Goal: Find specific page/section: Find specific page/section

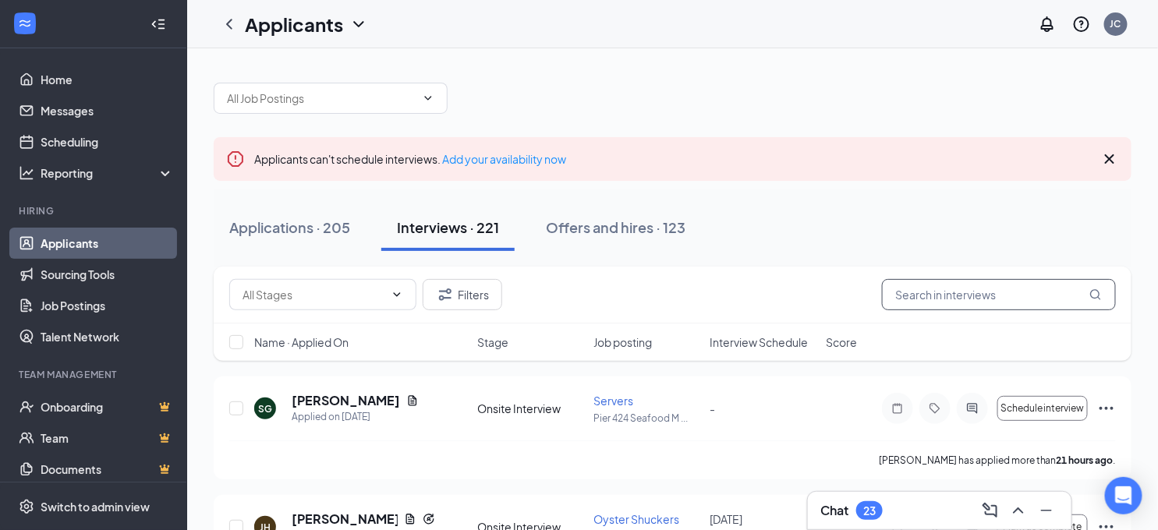
click at [915, 291] on input "text" at bounding box center [999, 294] width 234 height 31
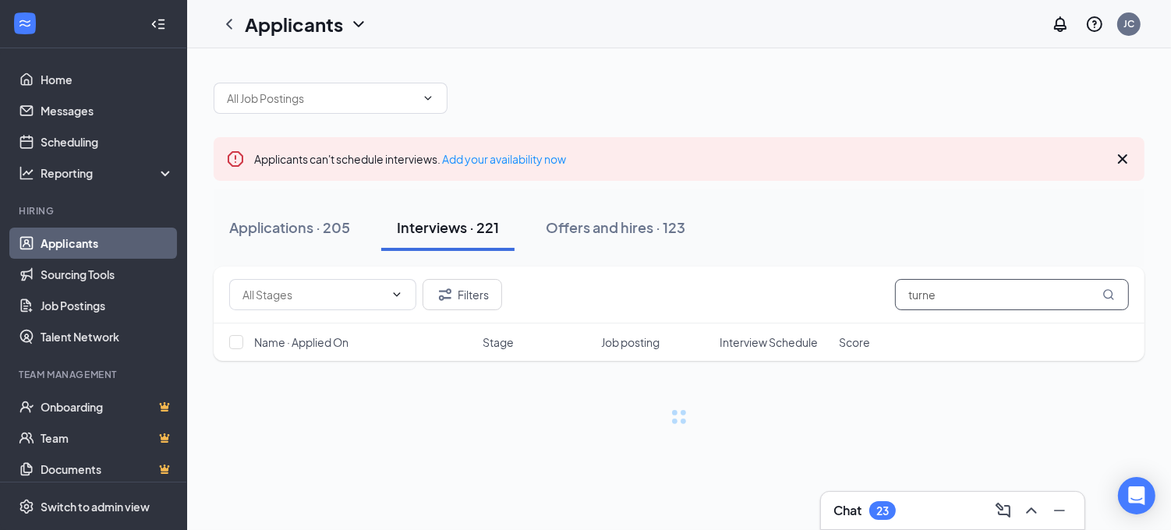
type input "turner"
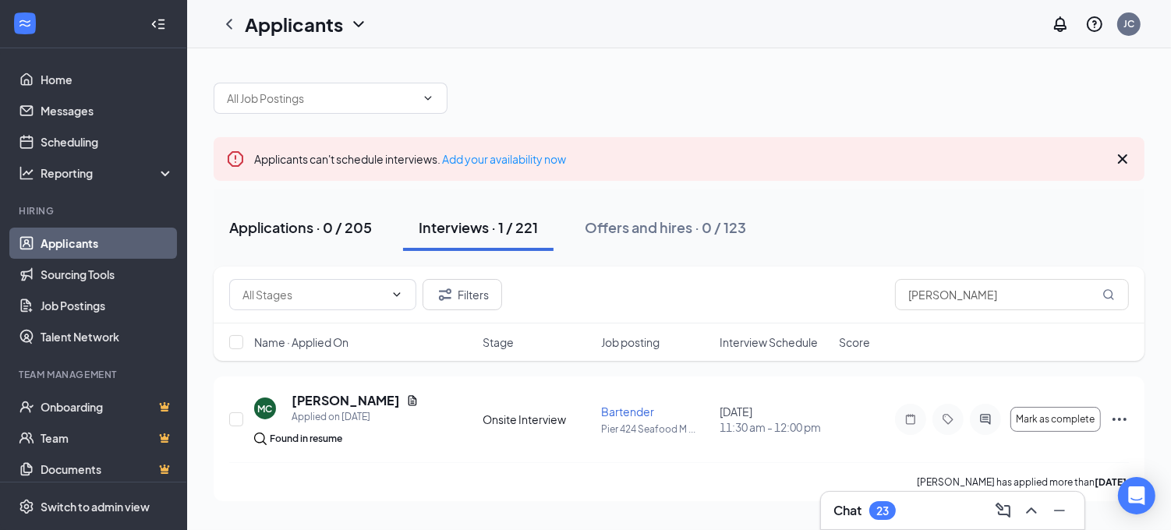
click at [344, 224] on div "Applications · 0 / 205" at bounding box center [300, 227] width 143 height 19
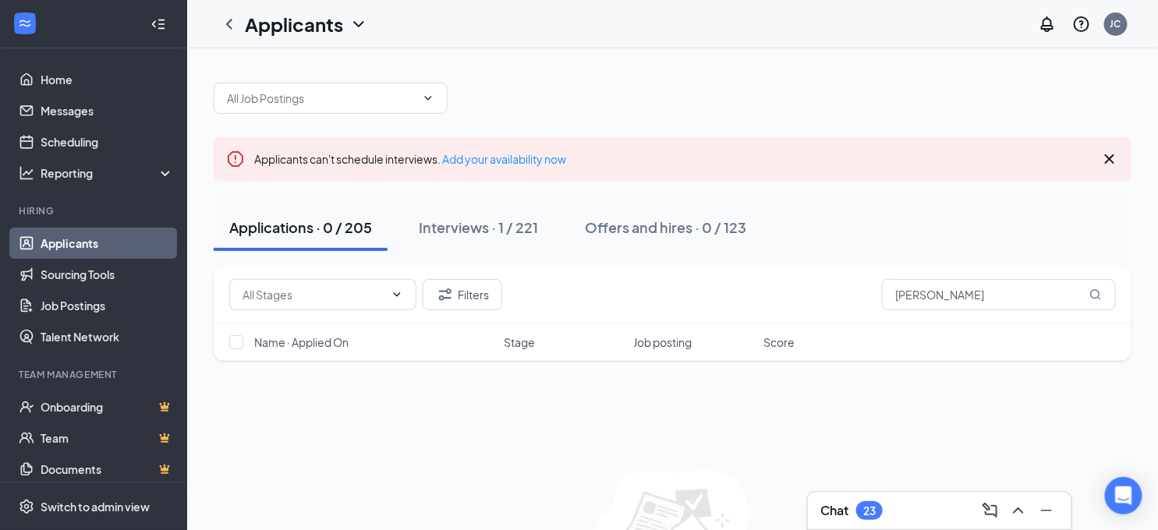
click at [103, 239] on link "Applicants" at bounding box center [107, 243] width 133 height 31
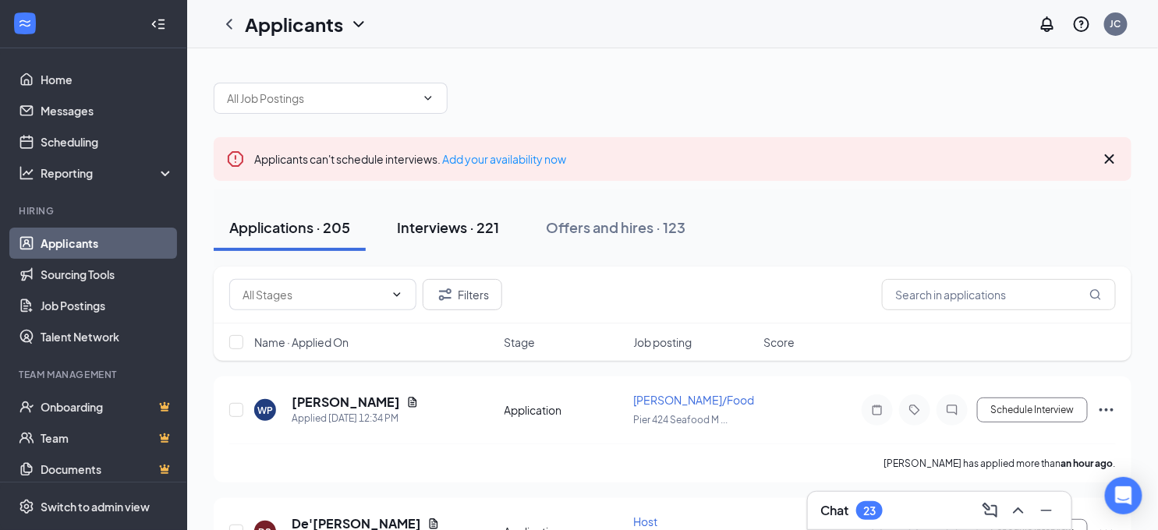
click at [446, 230] on div "Interviews · 221" at bounding box center [448, 227] width 102 height 19
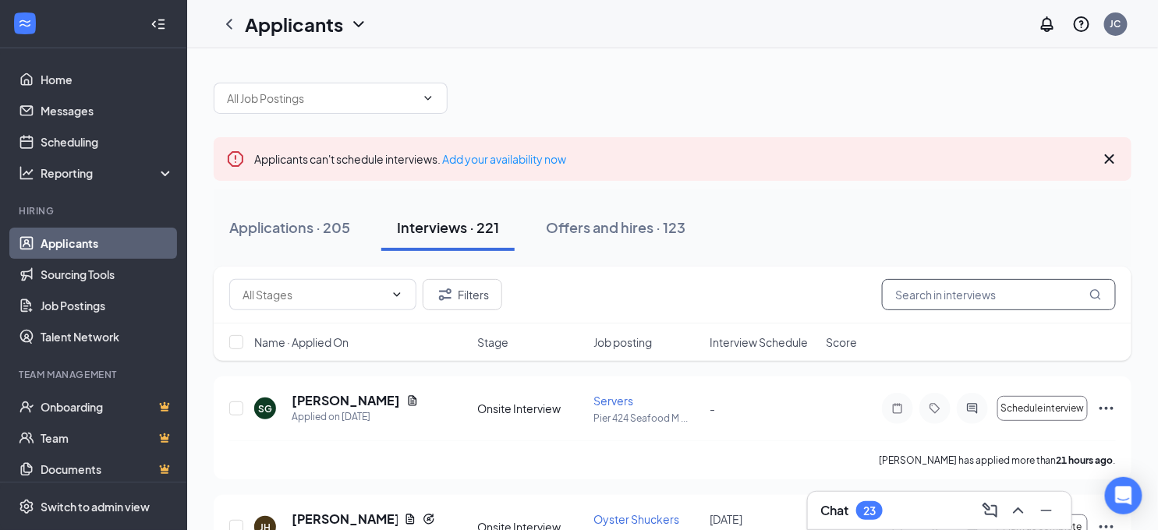
click at [922, 305] on input "text" at bounding box center [999, 294] width 234 height 31
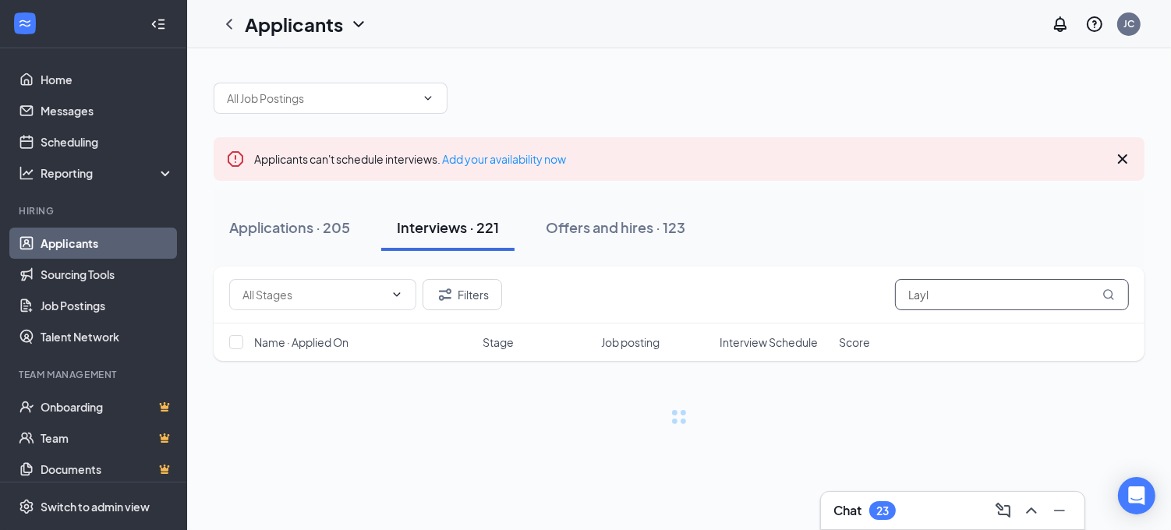
type input "Layla"
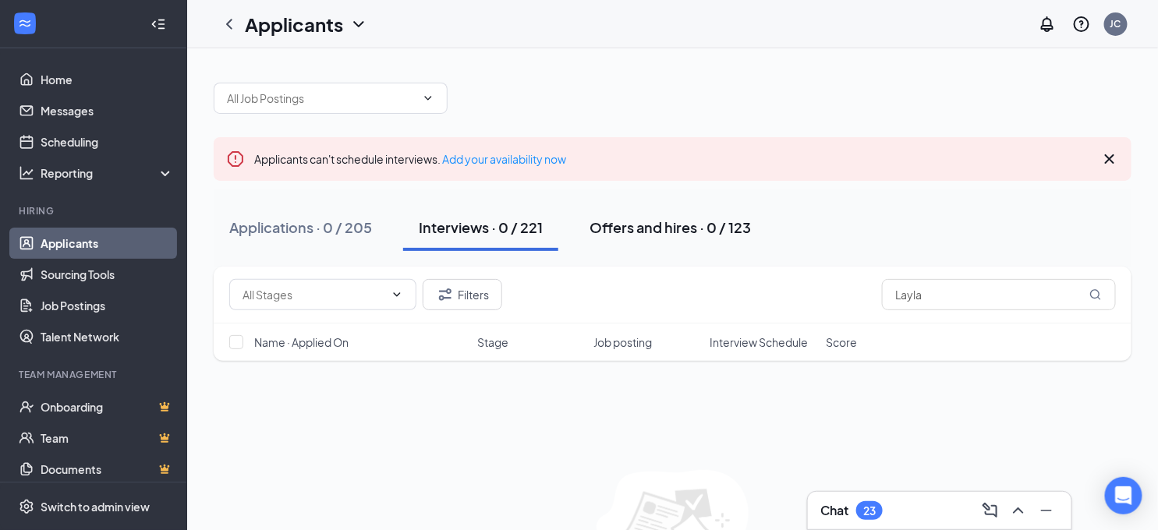
click at [626, 232] on div "Offers and hires · 0 / 123" at bounding box center [670, 227] width 161 height 19
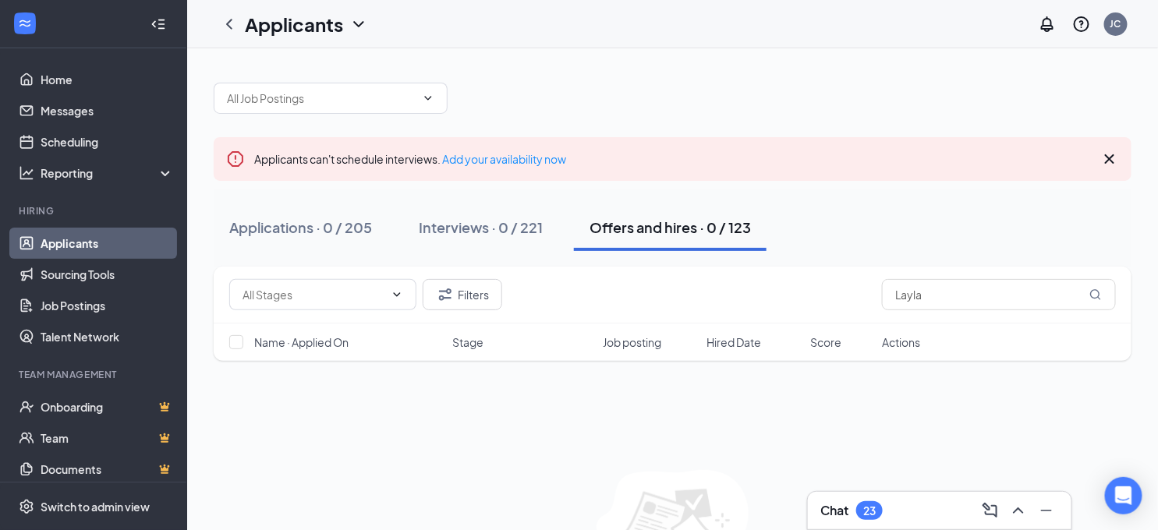
click at [1109, 158] on icon "Cross" at bounding box center [1109, 158] width 9 height 9
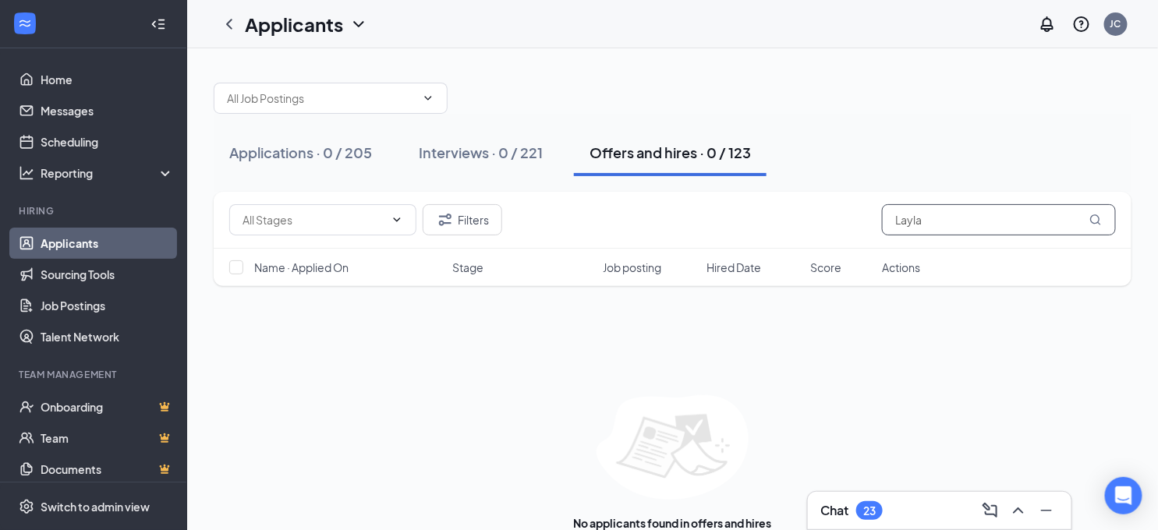
click at [931, 226] on input "Layla" at bounding box center [999, 219] width 234 height 31
type input "L"
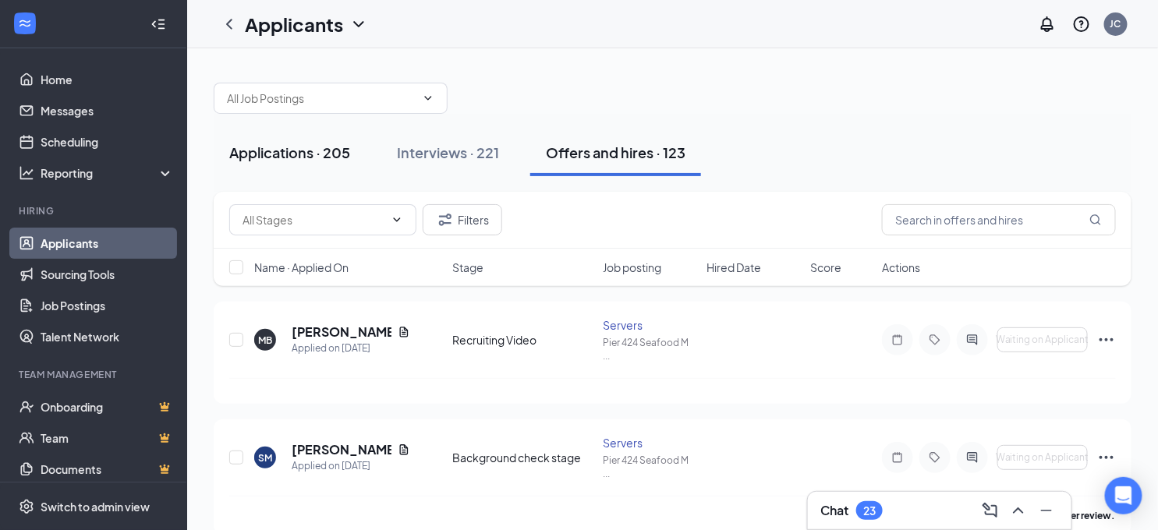
click at [309, 161] on div "Applications · 205" at bounding box center [289, 152] width 121 height 19
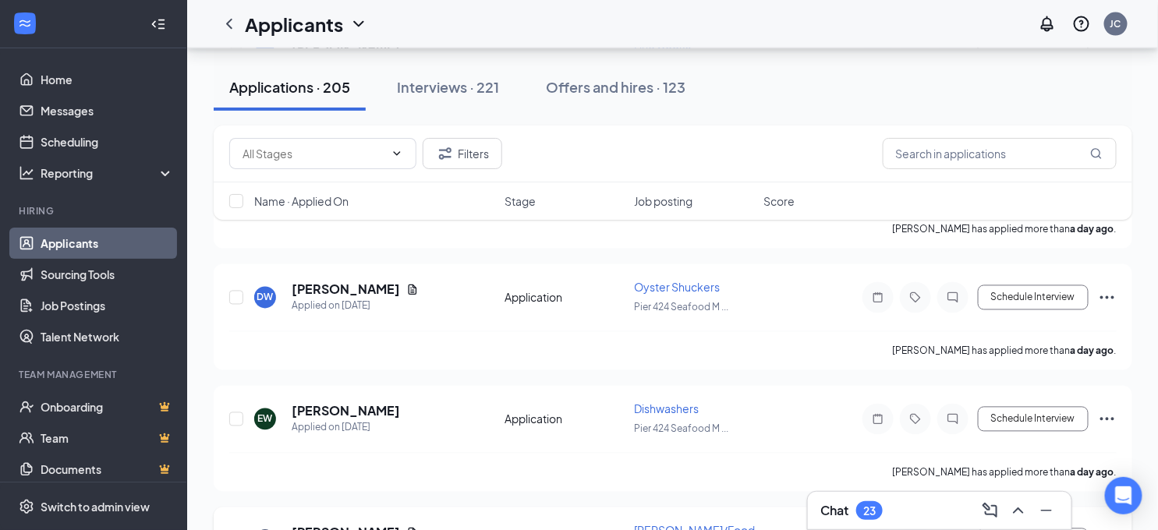
scroll to position [881, 0]
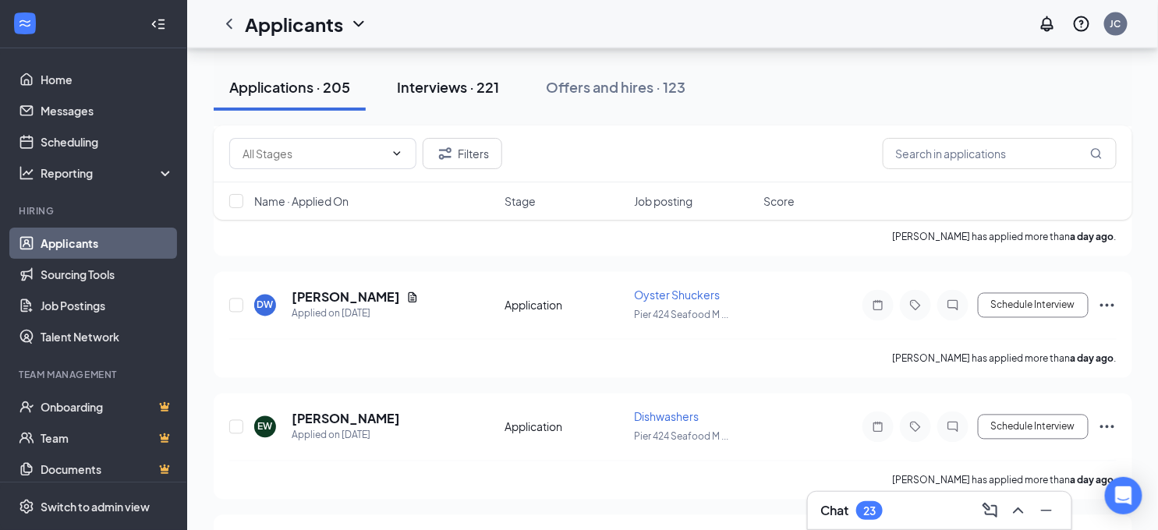
click at [438, 81] on div "Interviews · 221" at bounding box center [448, 86] width 102 height 19
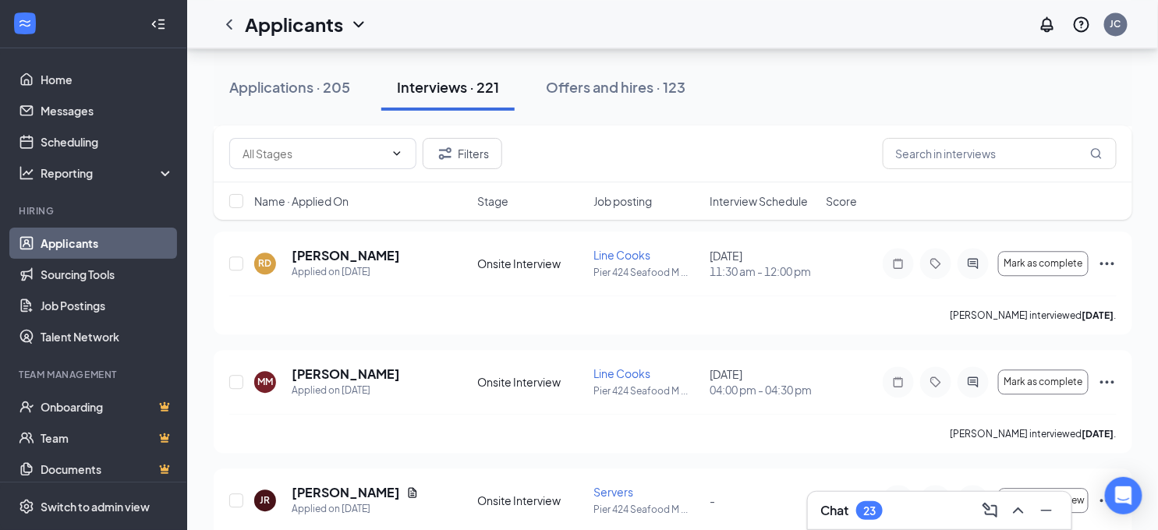
scroll to position [1256, 0]
click at [948, 161] on input "text" at bounding box center [1000, 153] width 234 height 31
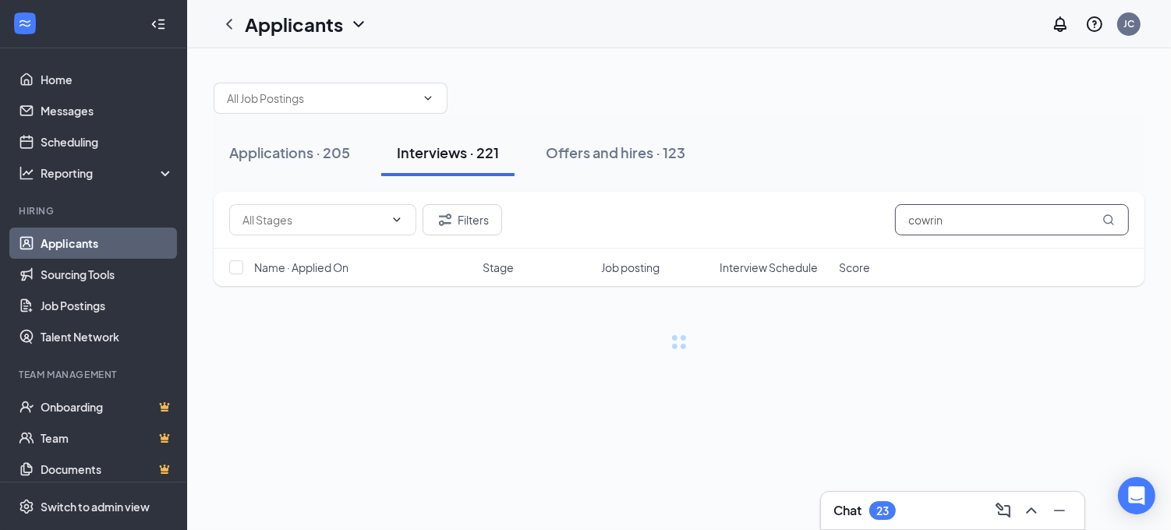
click at [948, 161] on div "Applications · 205 Interviews · 221 Offers and hires · 123" at bounding box center [679, 152] width 931 height 47
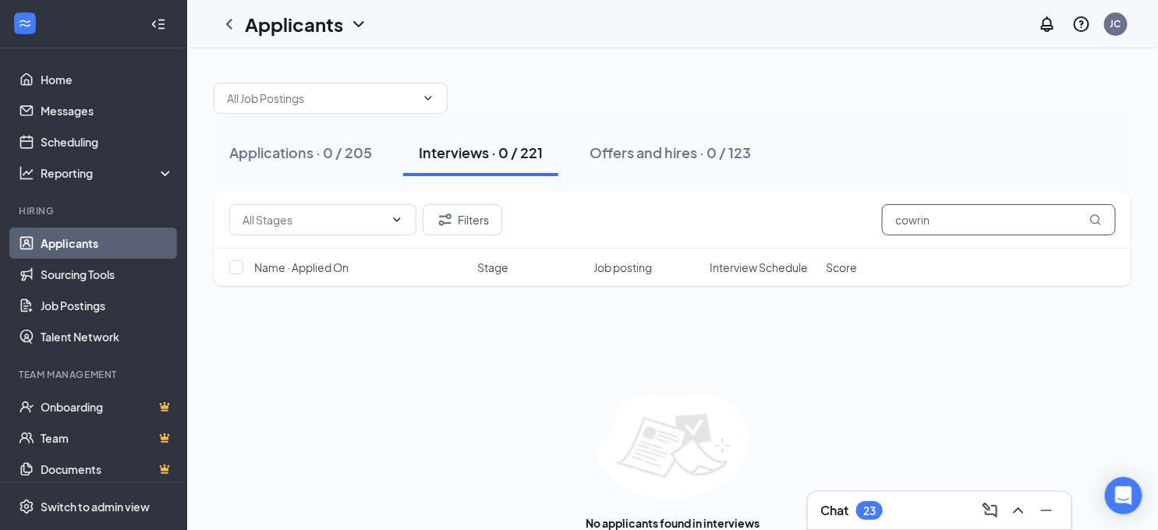
click at [954, 211] on input "cowrin" at bounding box center [999, 219] width 234 height 31
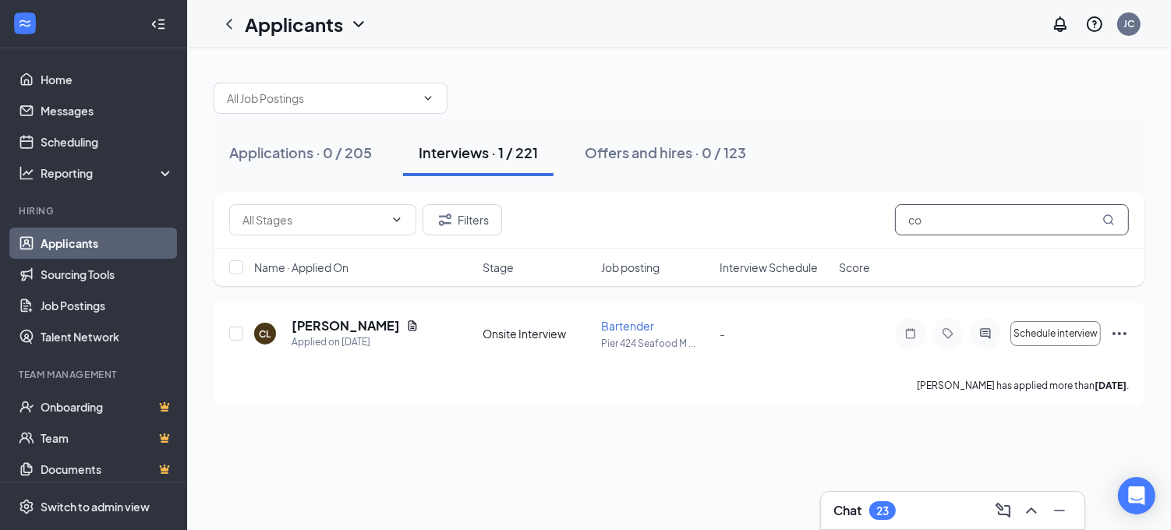
type input "c"
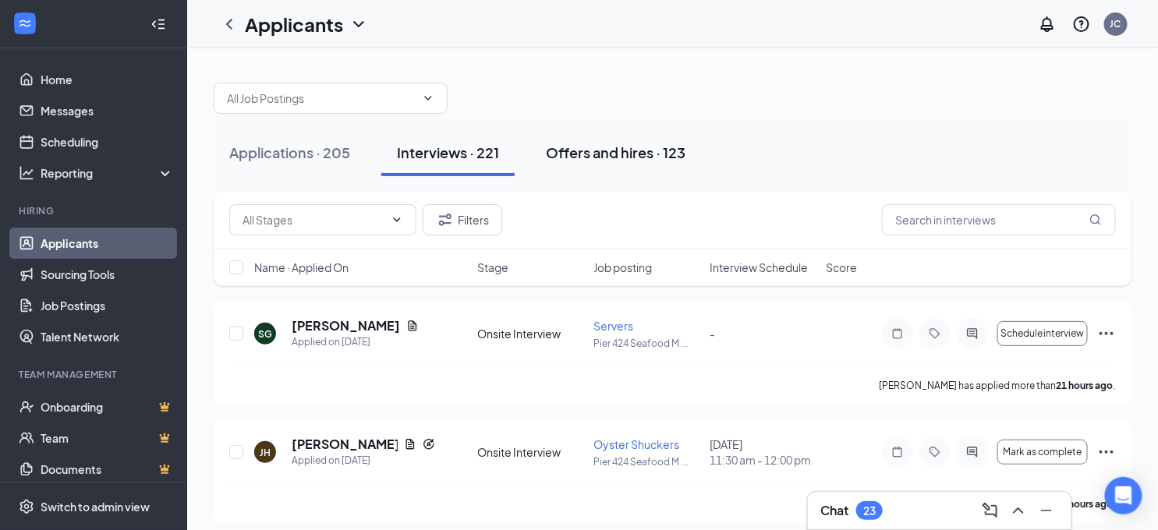
click at [617, 154] on div "Offers and hires · 123" at bounding box center [616, 152] width 140 height 19
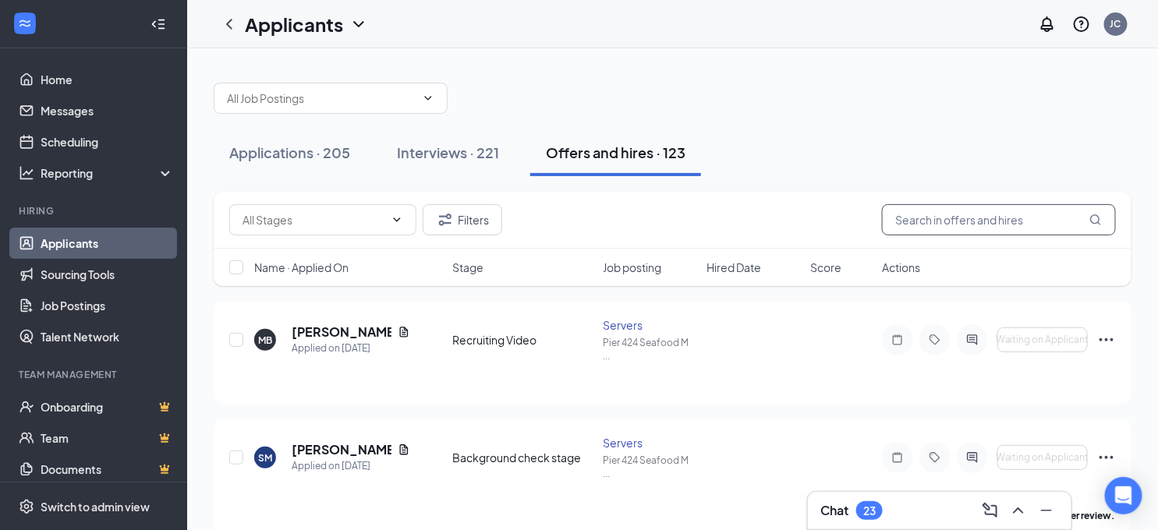
click at [945, 224] on input "text" at bounding box center [999, 219] width 234 height 31
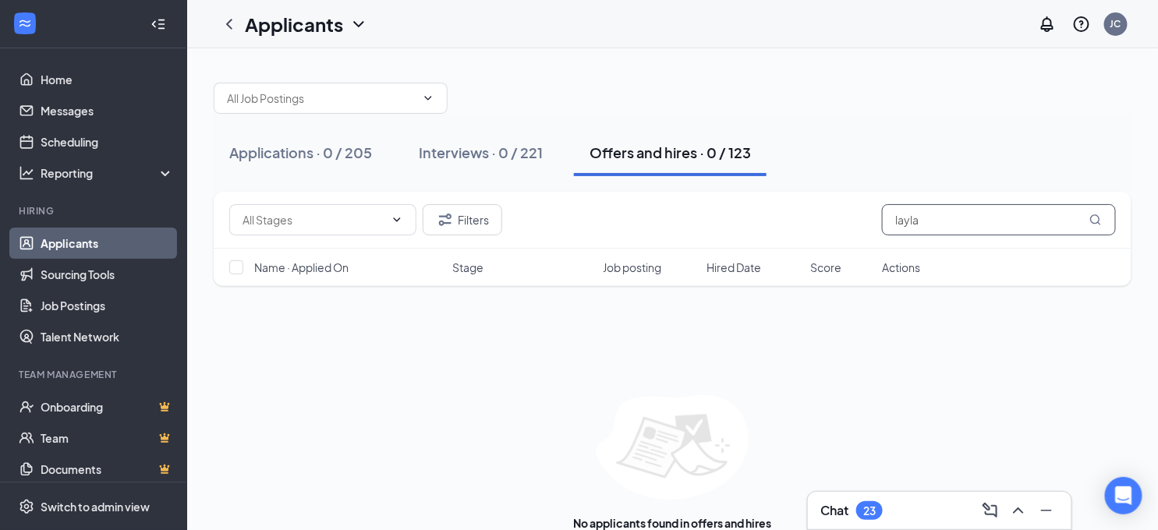
type input "layla"
